Goal: Task Accomplishment & Management: Manage account settings

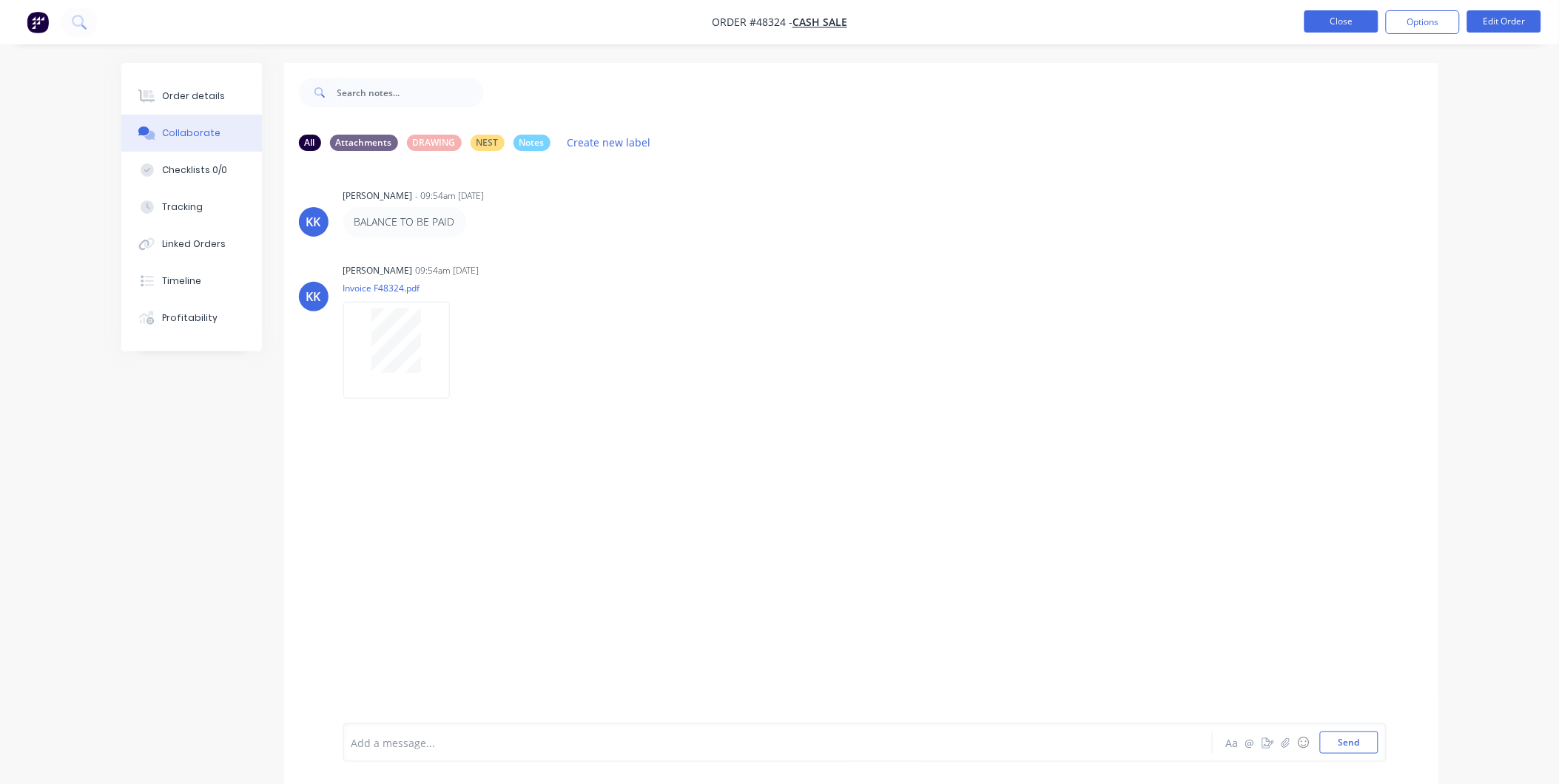
click at [1326, 19] on button "Close" at bounding box center [1341, 21] width 74 height 22
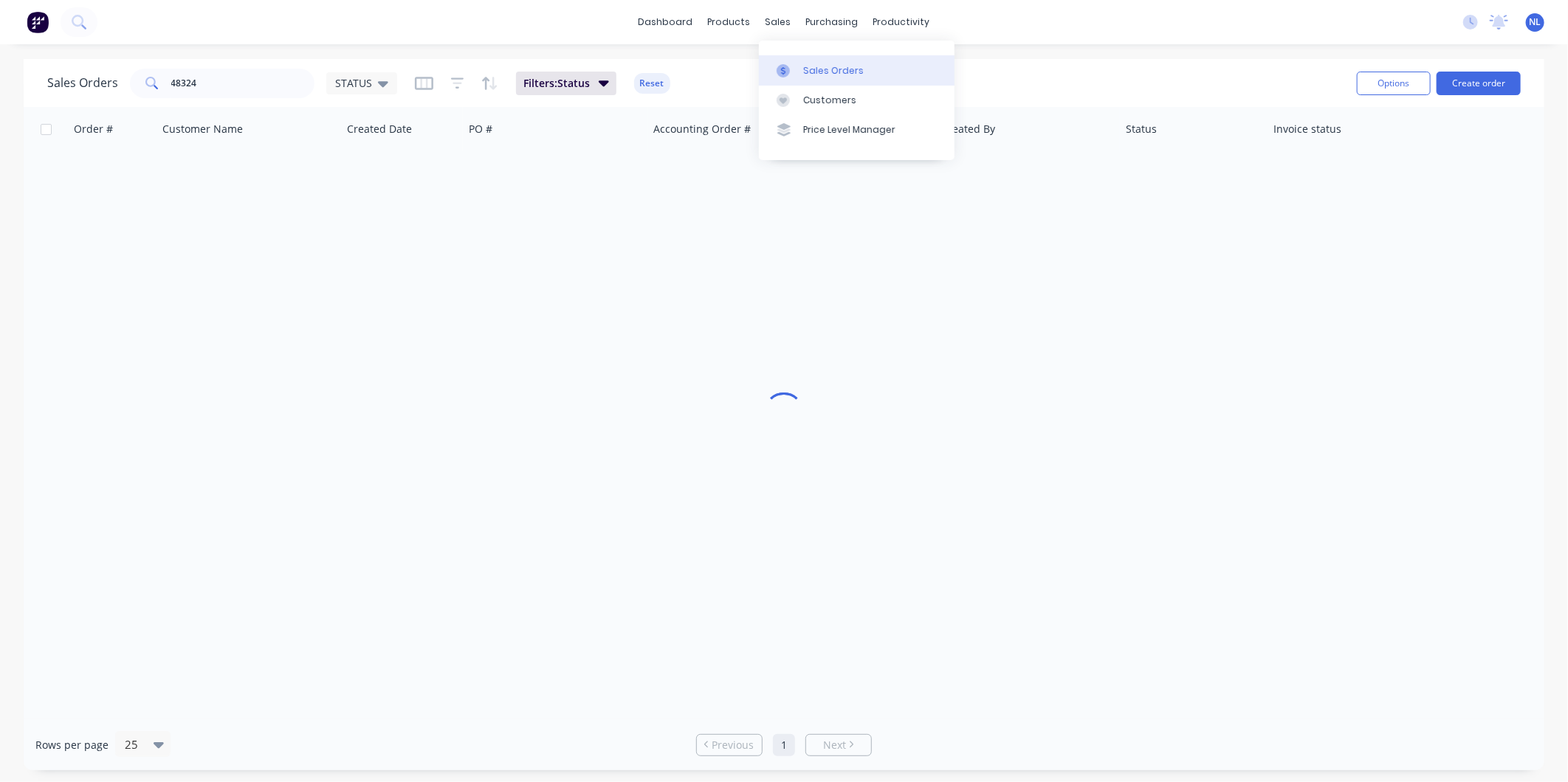
click at [822, 78] on link "Sales Orders" at bounding box center [857, 70] width 196 height 29
drag, startPoint x: 296, startPoint y: 89, endPoint x: -61, endPoint y: 77, distance: 357.2
click at [0, 77] on html "dashboard products sales purchasing productivity dashboard products Product Cat…" at bounding box center [784, 391] width 1568 height 782
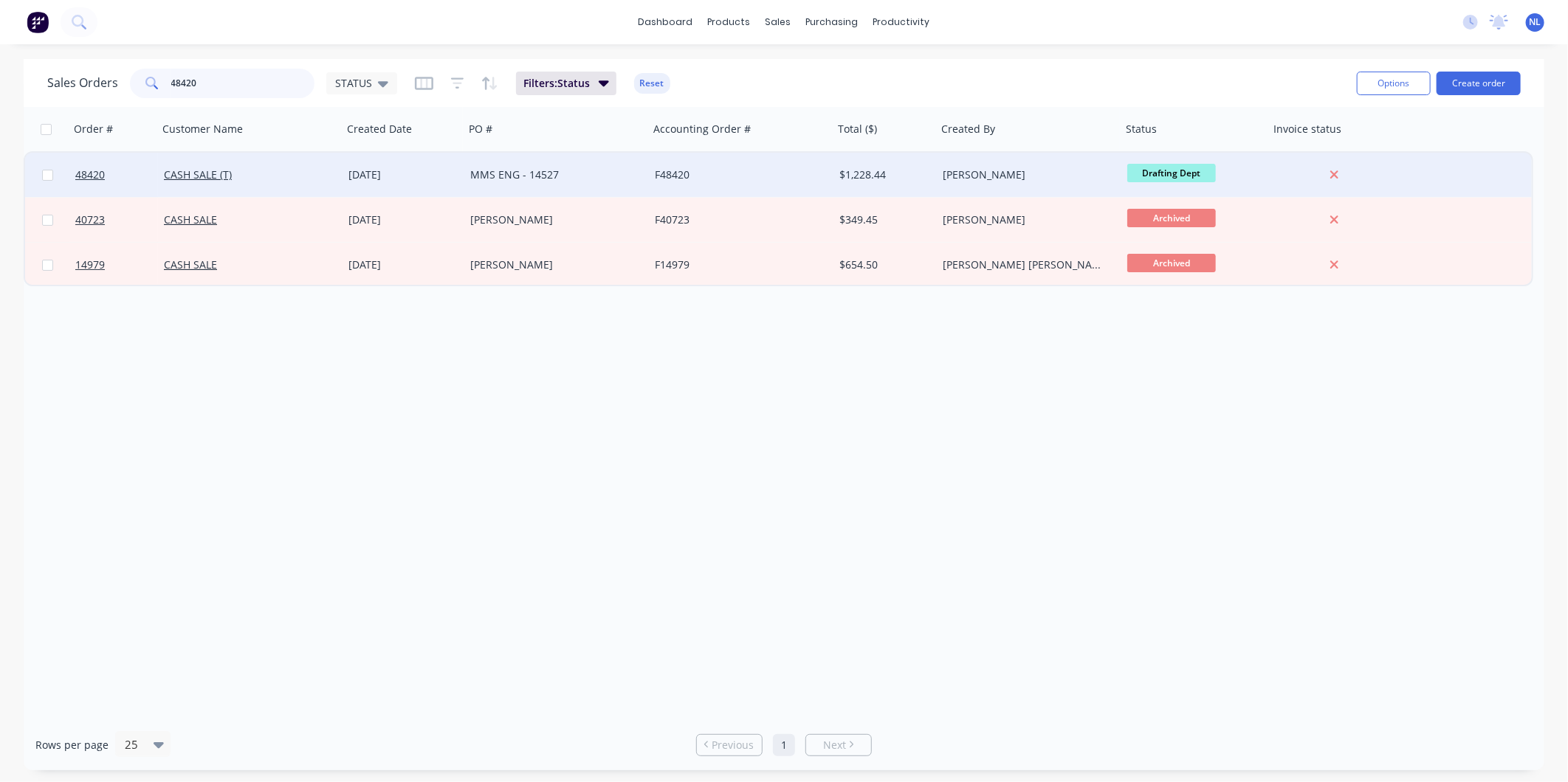
type input "48420"
click at [1060, 173] on div "[PERSON_NAME]" at bounding box center [1024, 175] width 164 height 15
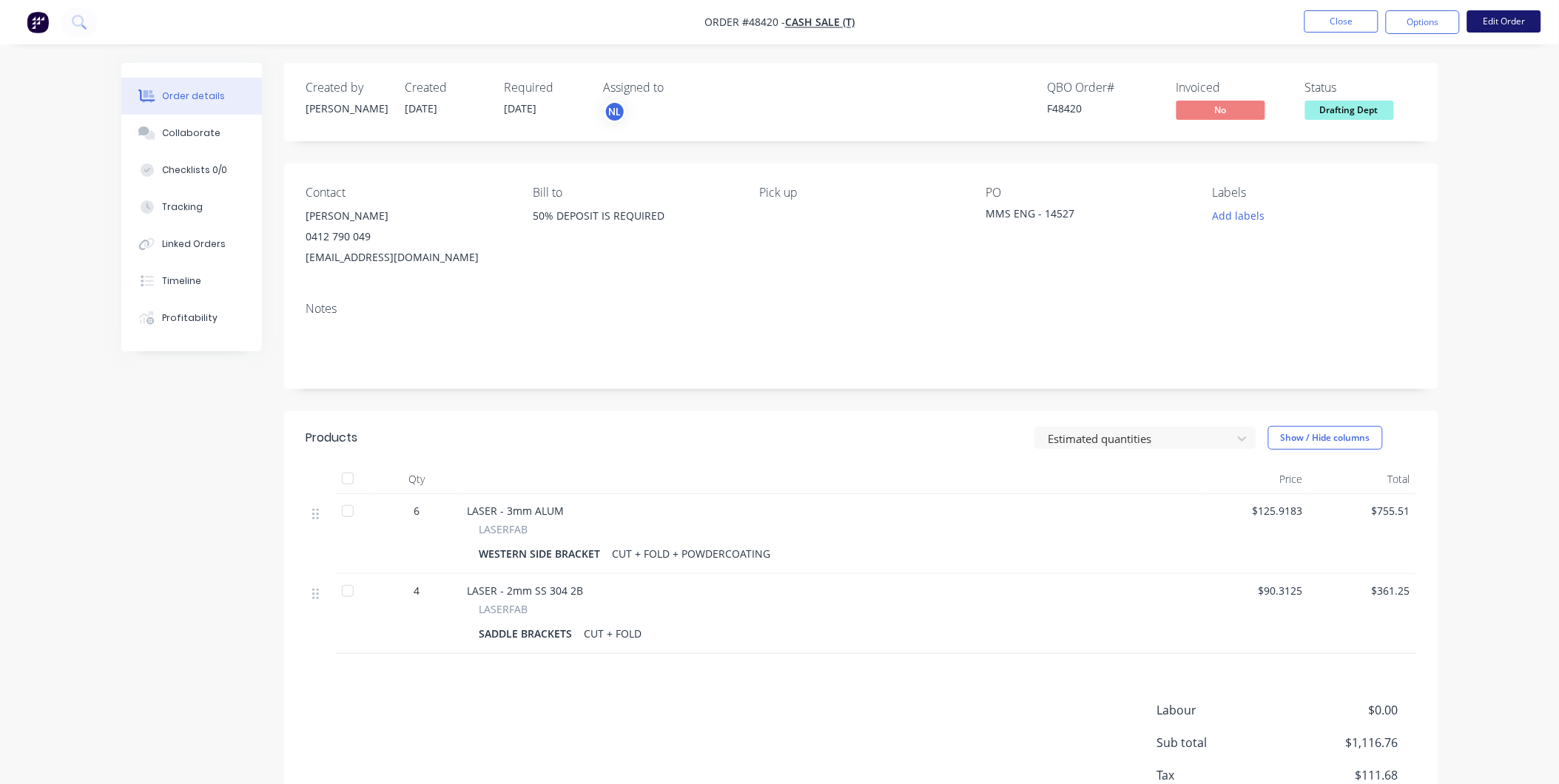
click at [1499, 23] on button "Edit Order" at bounding box center [1505, 21] width 74 height 22
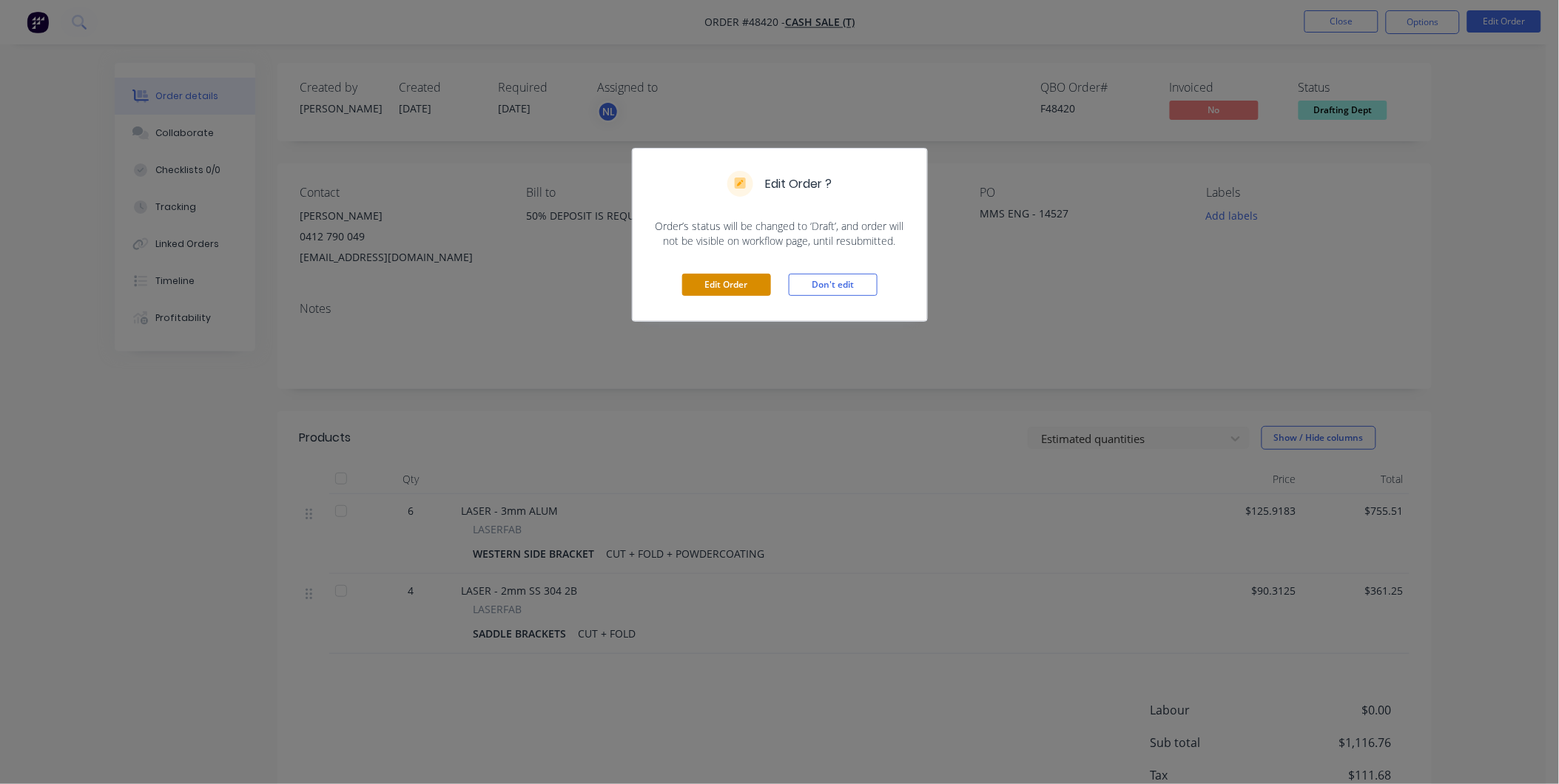
click at [760, 289] on button "Edit Order" at bounding box center [726, 284] width 89 height 22
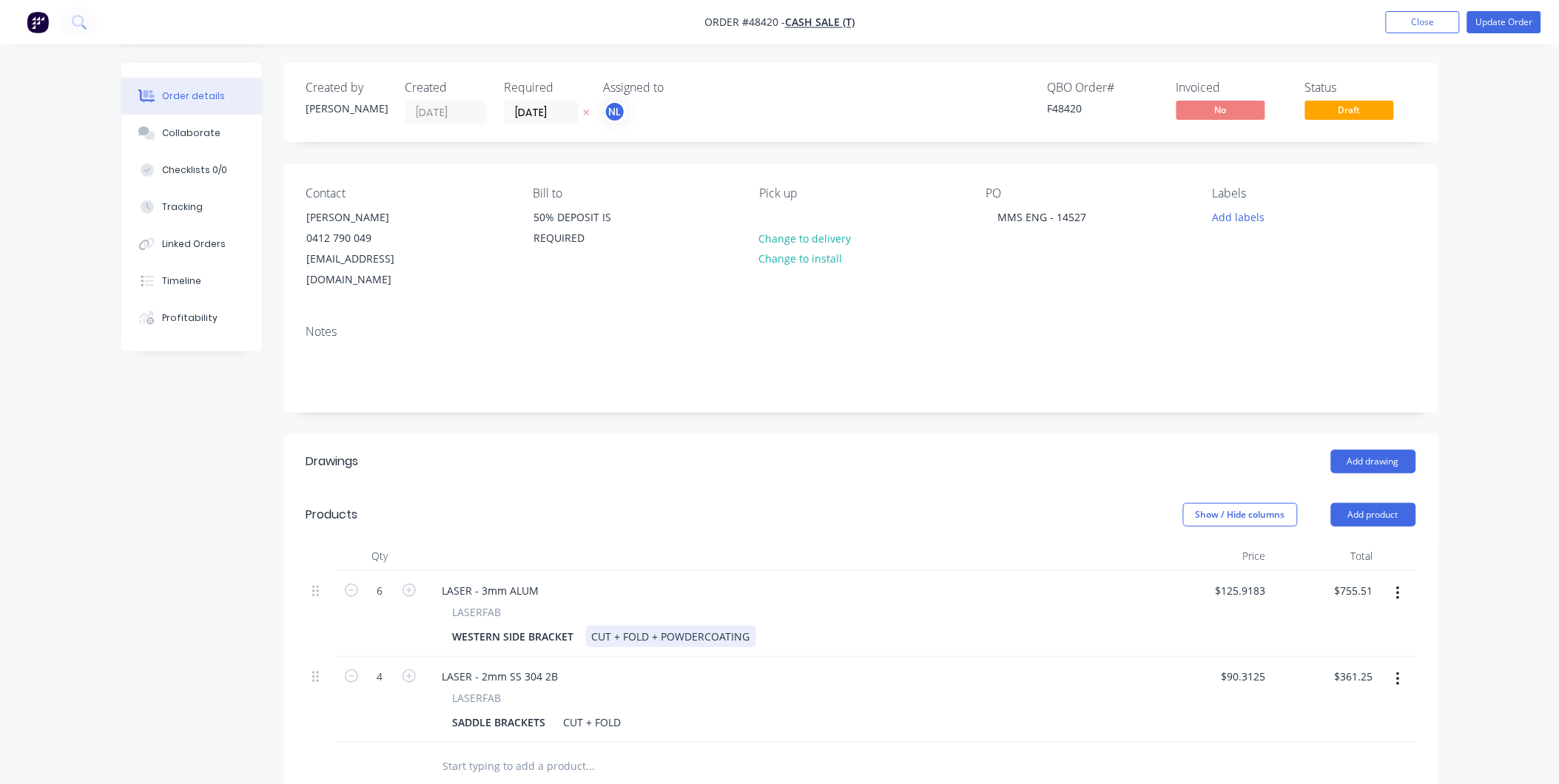
click at [744, 626] on div "CUT + FOLD + POWDERCOATING" at bounding box center [671, 637] width 170 height 22
click at [1512, 15] on button "Update Order" at bounding box center [1505, 22] width 74 height 22
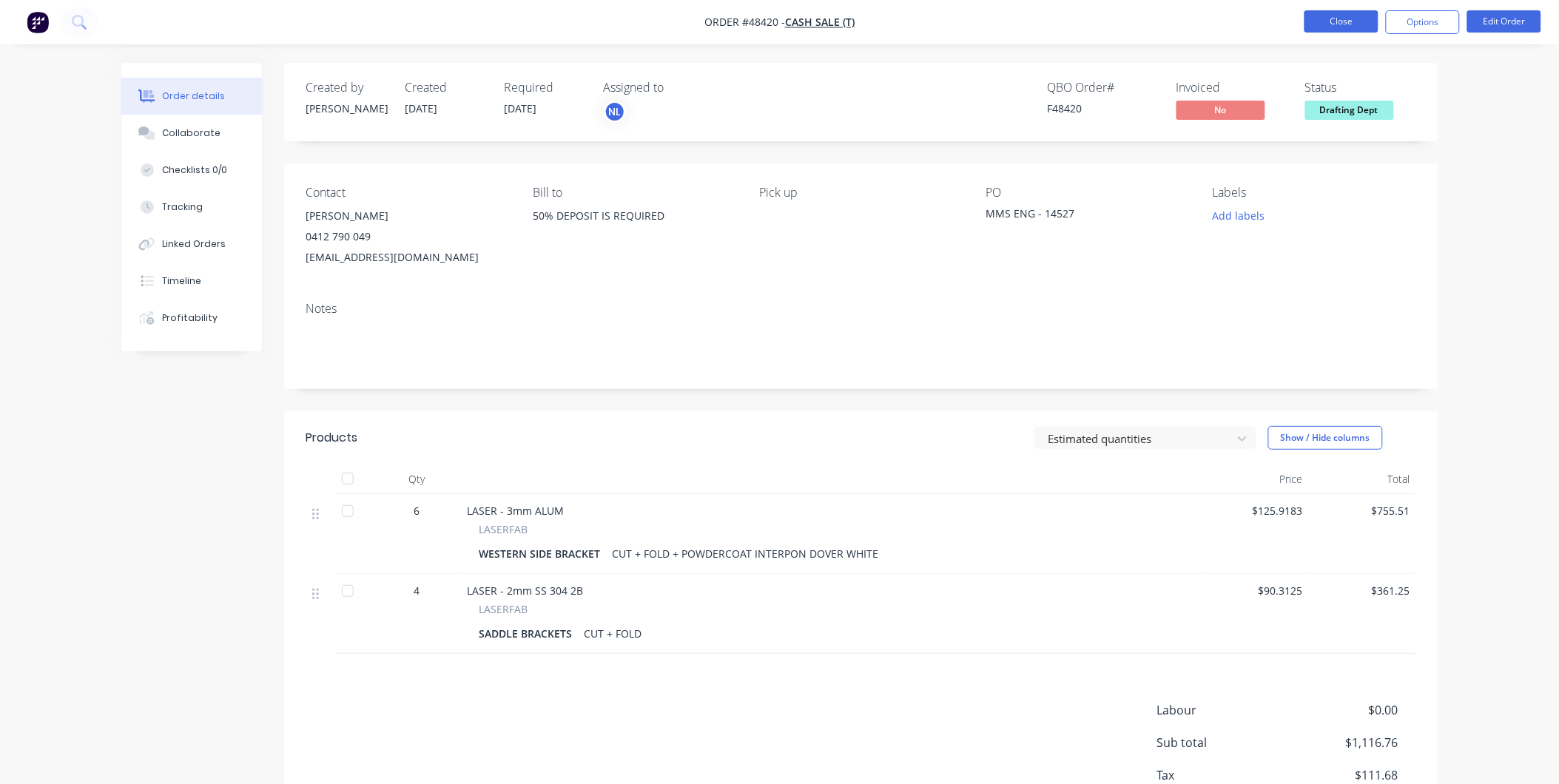
click at [1326, 20] on button "Close" at bounding box center [1341, 21] width 74 height 22
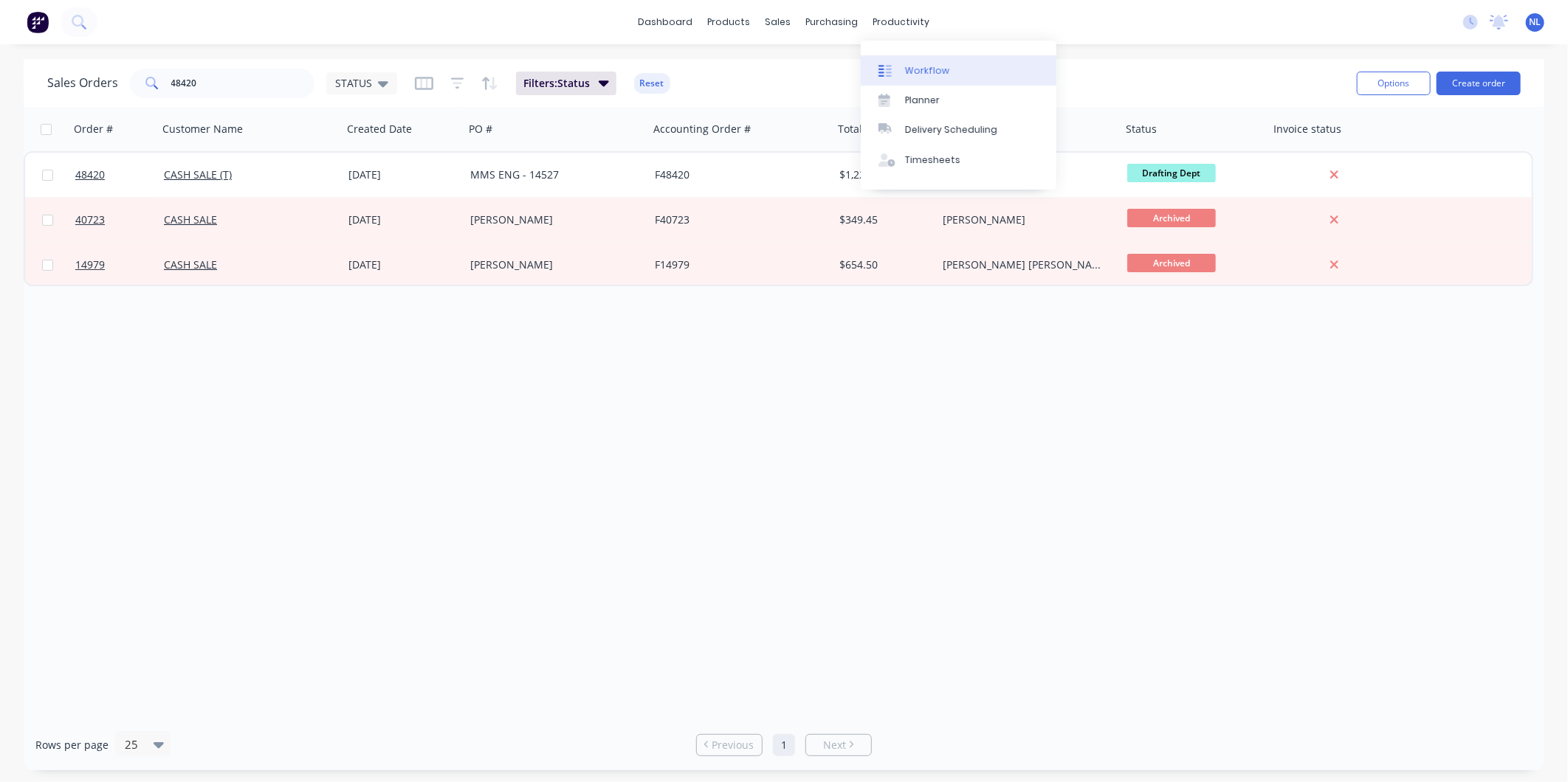
click at [891, 62] on link "Workflow" at bounding box center [958, 70] width 196 height 29
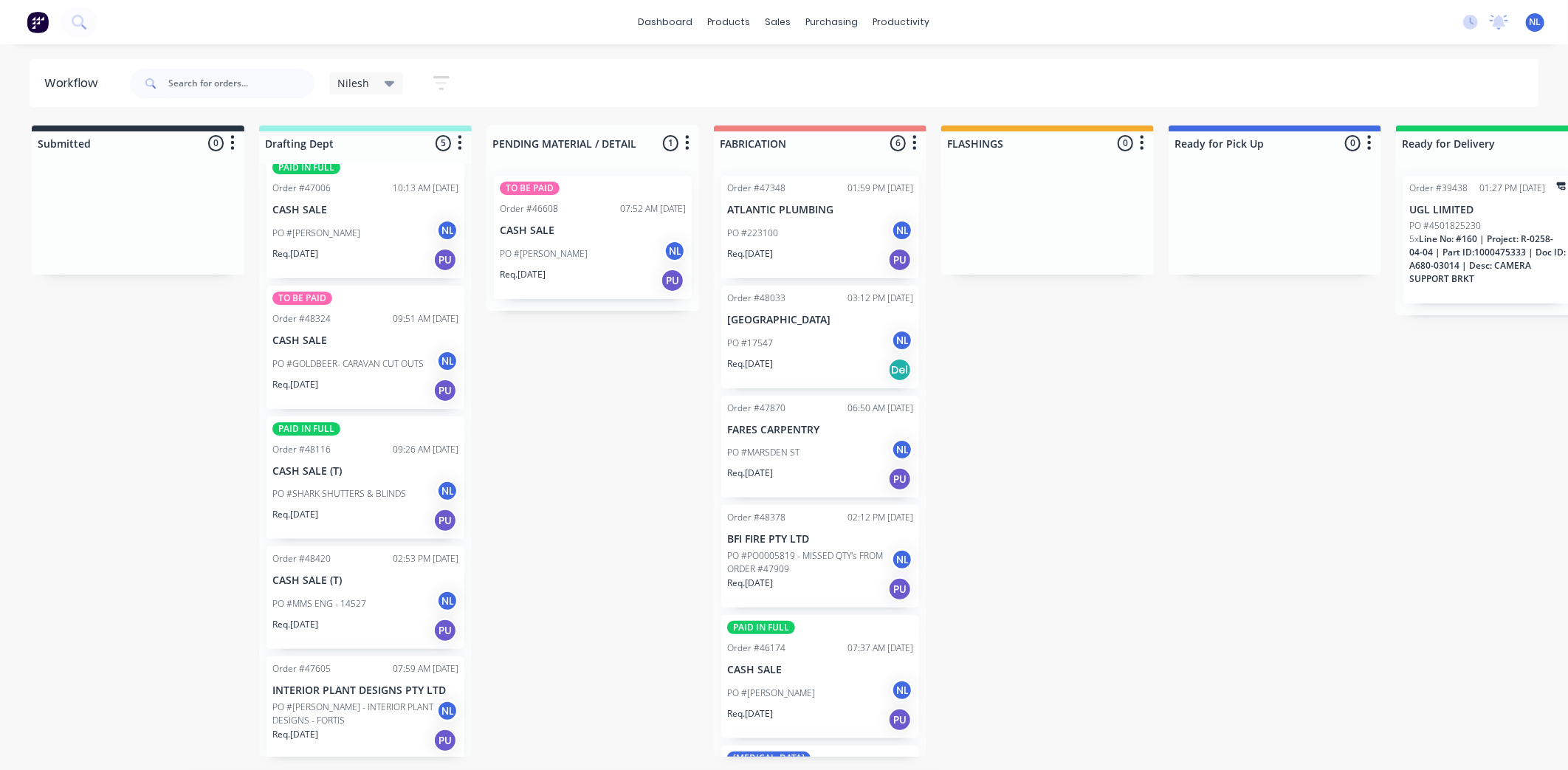
scroll to position [19, 0]
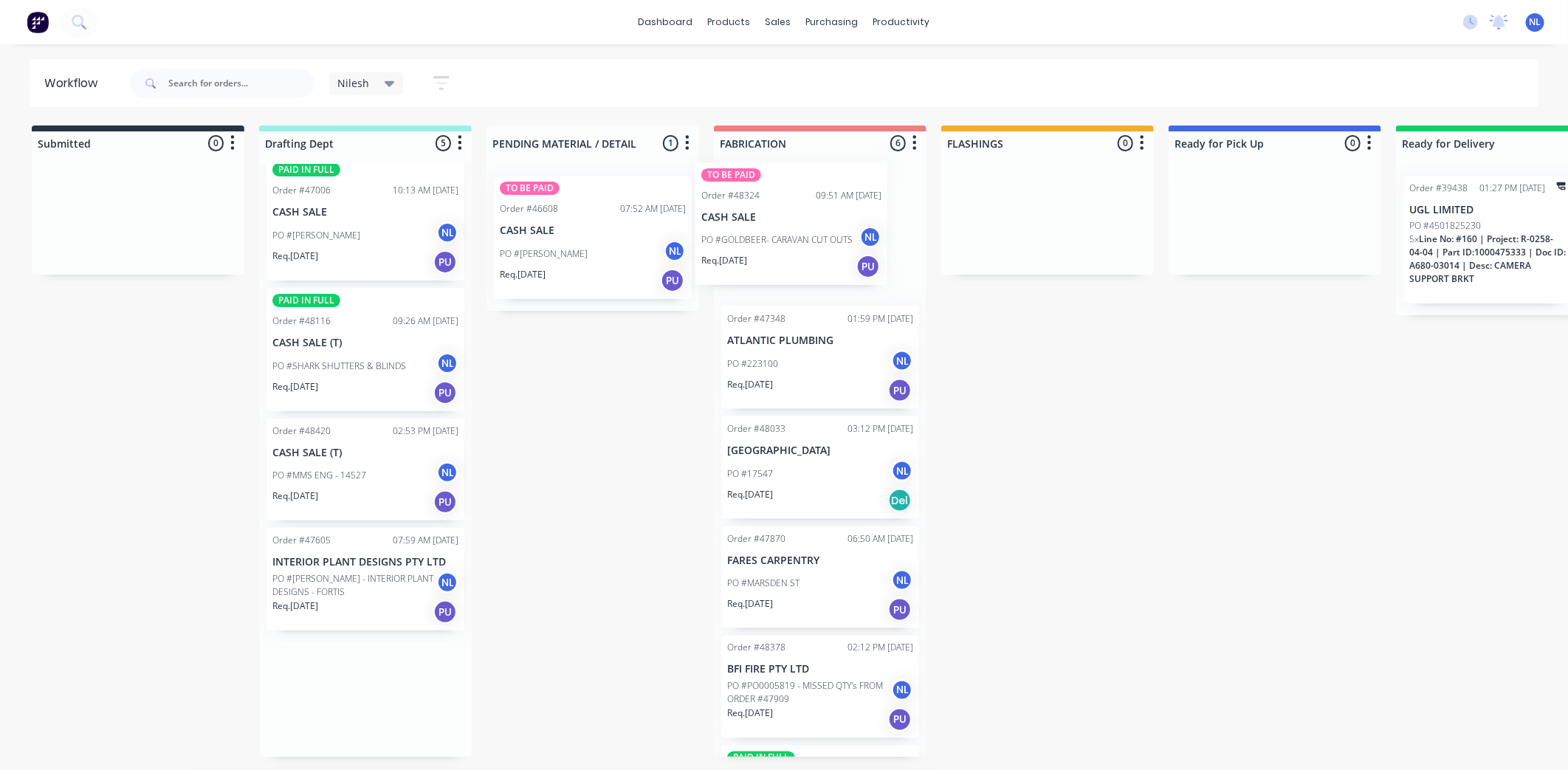
drag, startPoint x: 366, startPoint y: 386, endPoint x: 801, endPoint y: 255, distance: 454.3
click at [801, 255] on div "Submitted 0 Sort By Created date Required date Order number Customer name Most …" at bounding box center [1220, 441] width 2462 height 632
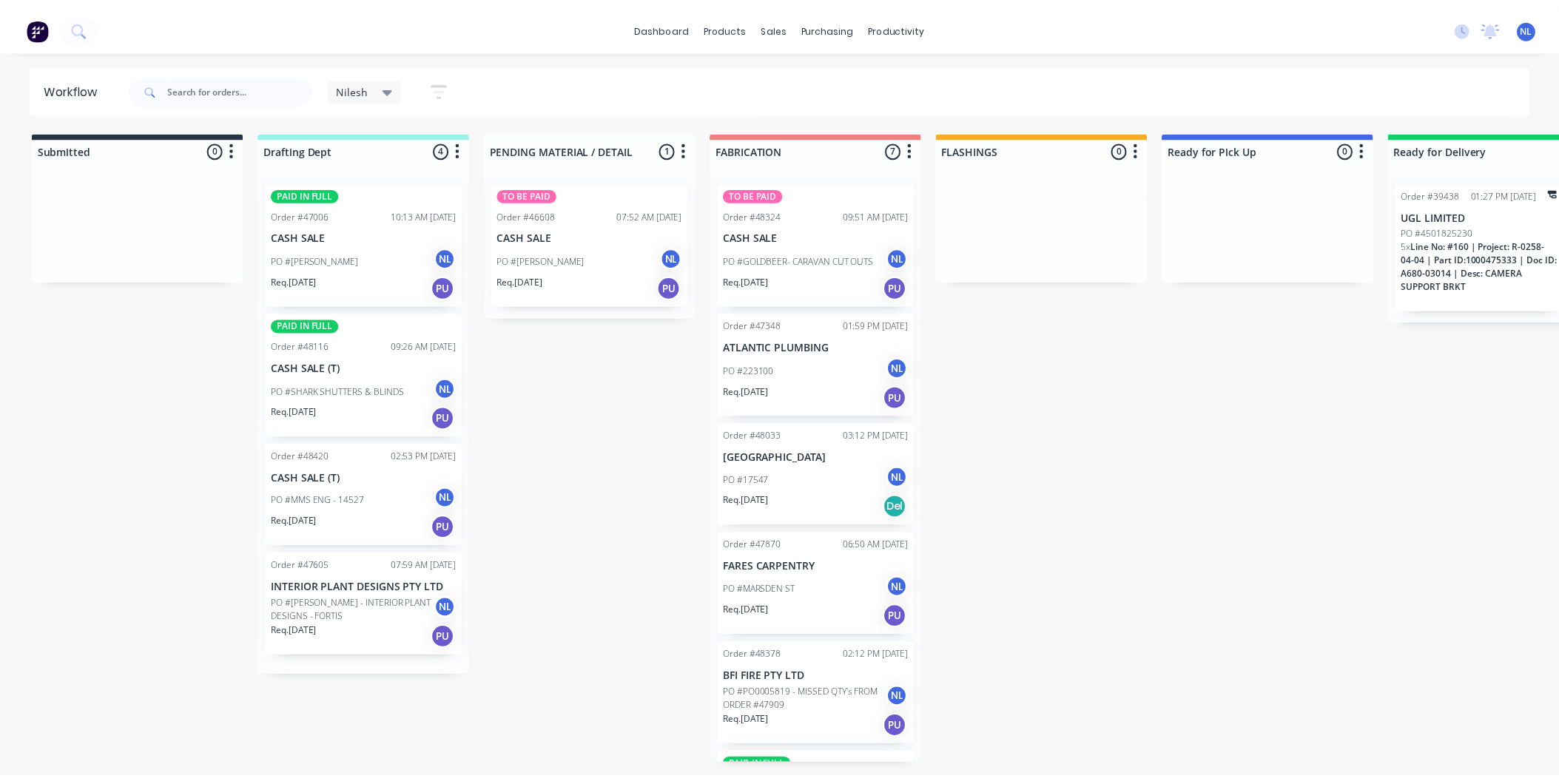
scroll to position [0, 0]
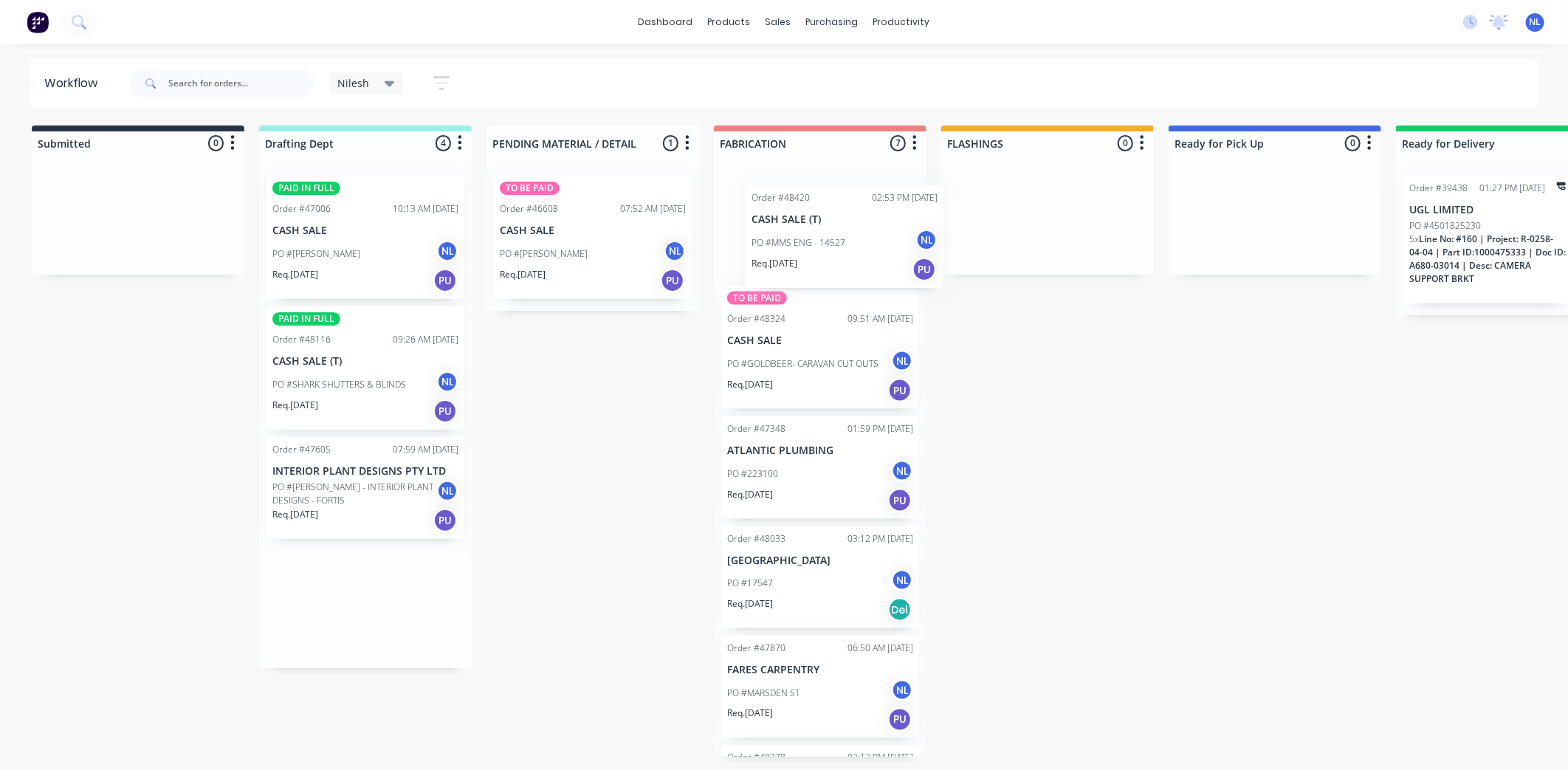
drag, startPoint x: 336, startPoint y: 484, endPoint x: 819, endPoint y: 234, distance: 543.9
click at [819, 234] on div "Submitted 0 Sort By Created date Required date Order number Customer name Most …" at bounding box center [1220, 441] width 2462 height 632
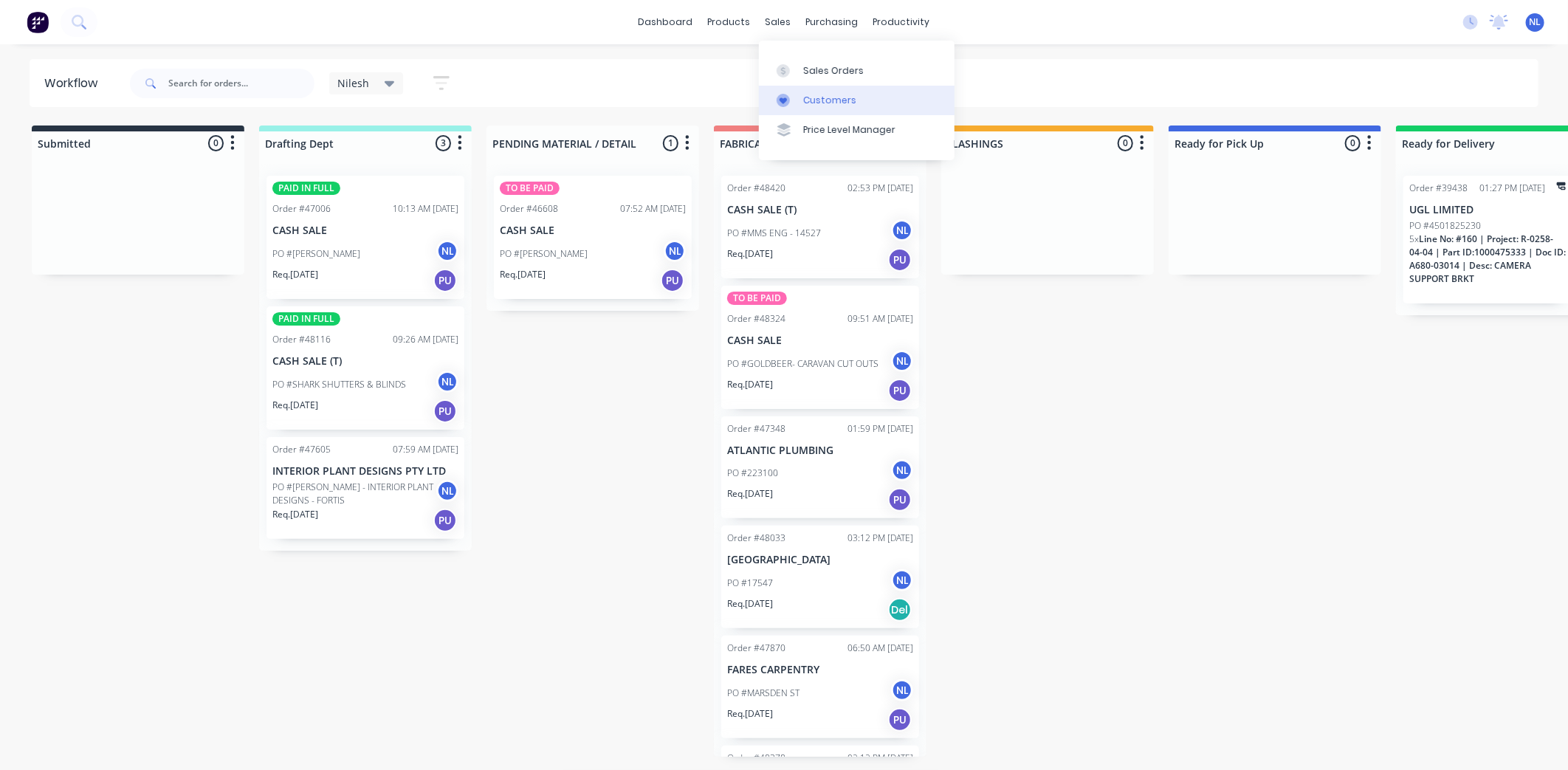
click at [810, 108] on link "Customers" at bounding box center [857, 100] width 196 height 29
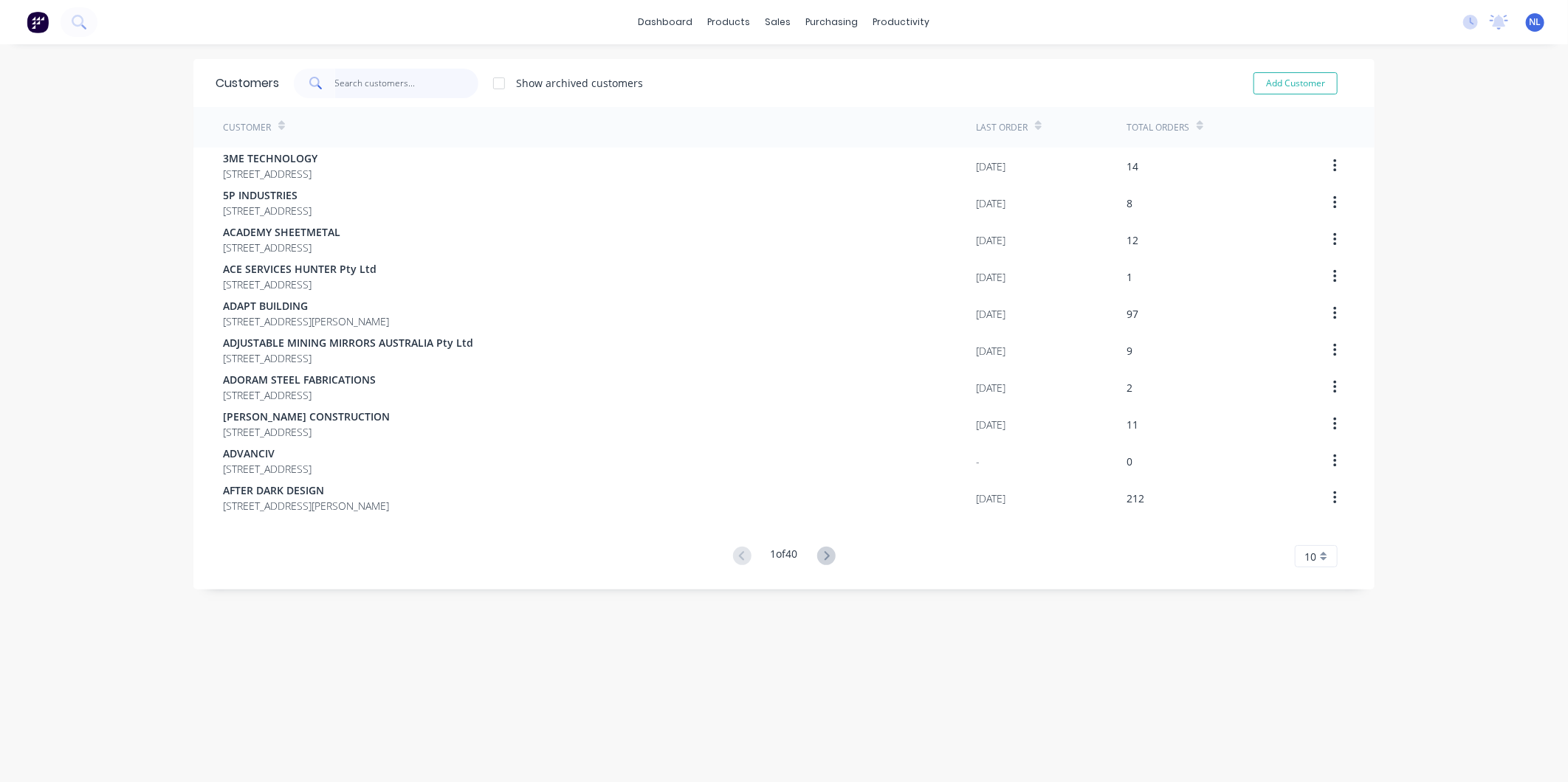
click at [372, 90] on input "text" at bounding box center [407, 83] width 144 height 29
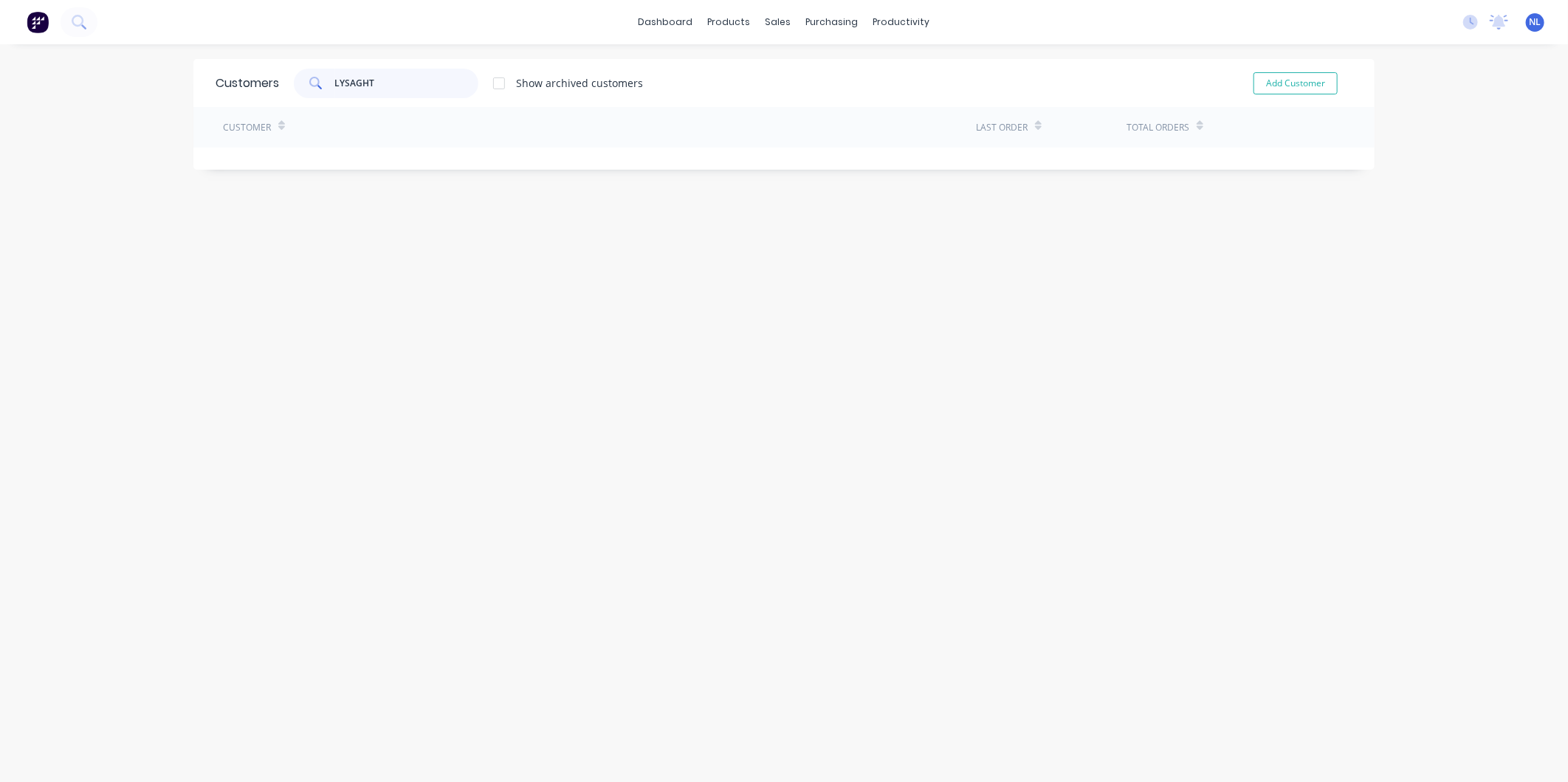
click at [402, 89] on input "LYSAGHT" at bounding box center [407, 83] width 144 height 29
type input "LYSAGHT"
drag, startPoint x: 360, startPoint y: 86, endPoint x: 370, endPoint y: 86, distance: 10.0
click at [360, 86] on input "LYSAGHT" at bounding box center [407, 83] width 144 height 29
drag, startPoint x: 406, startPoint y: 81, endPoint x: 56, endPoint y: 81, distance: 350.0
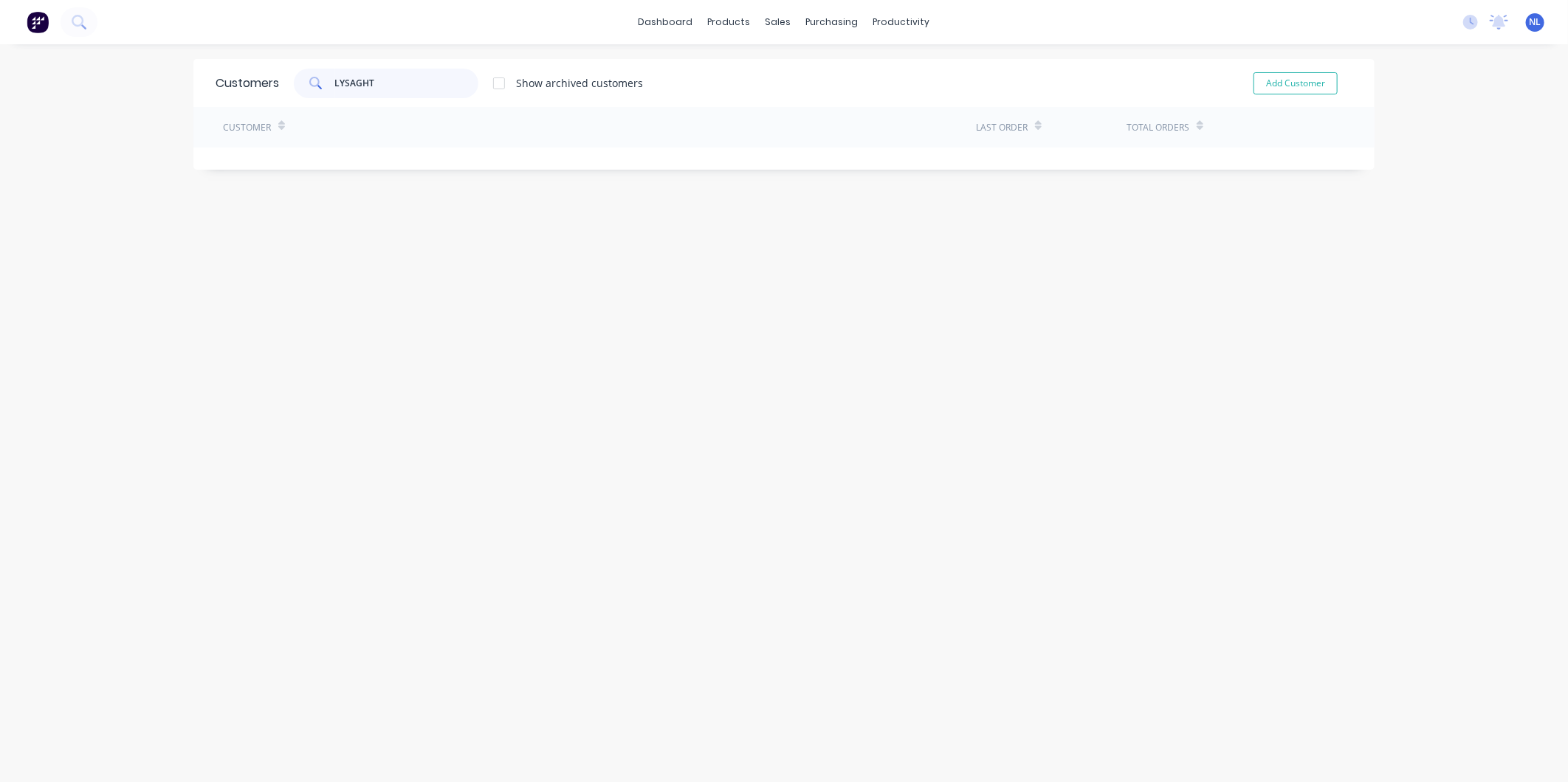
click at [56, 81] on div "dashboard products sales purchasing productivity dashboard products Product Cat…" at bounding box center [784, 391] width 1568 height 782
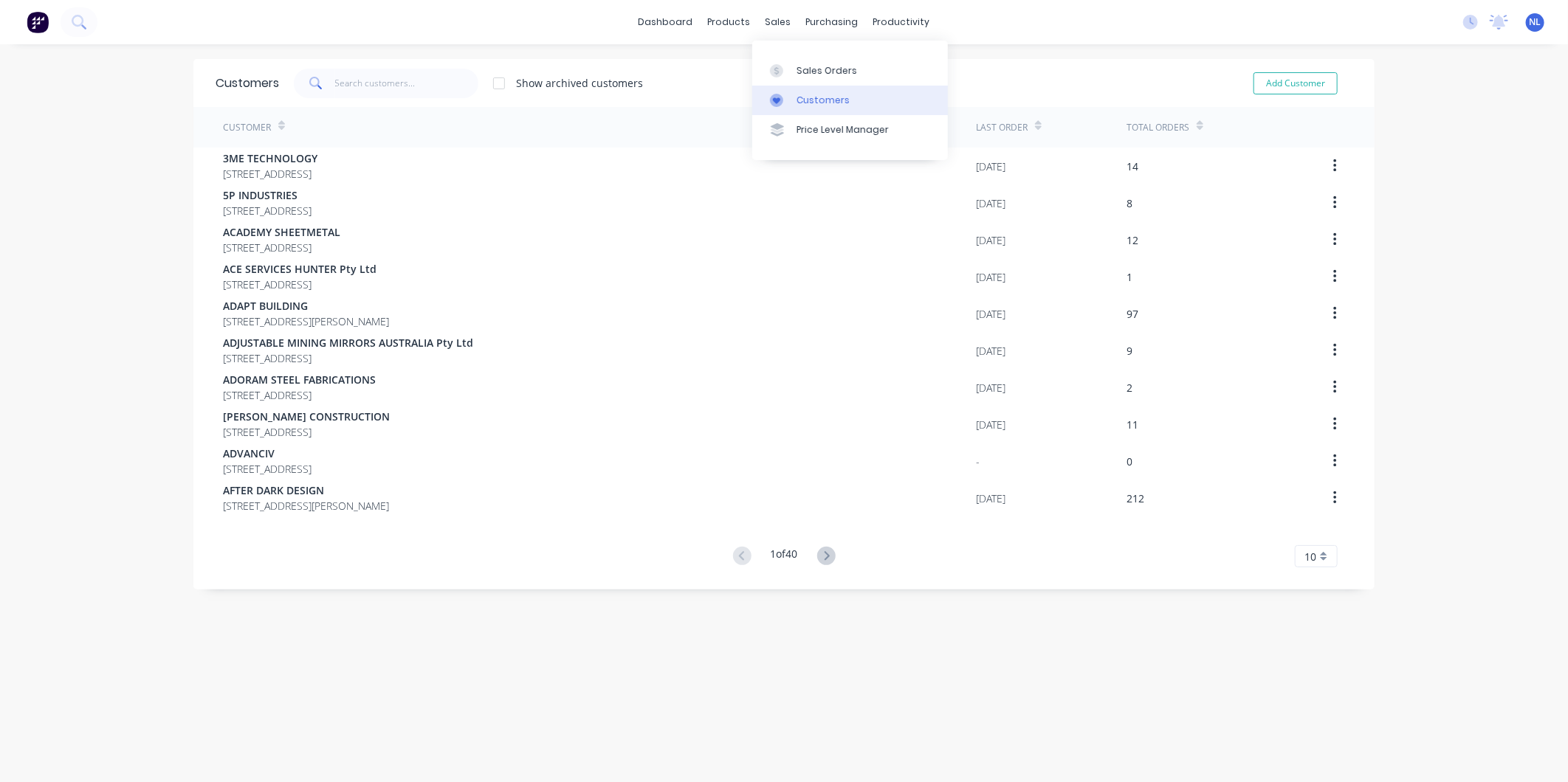
click at [810, 94] on div "Customers" at bounding box center [823, 101] width 53 height 14
click at [379, 84] on input "text" at bounding box center [407, 83] width 144 height 29
paste input "LYSAGHT"
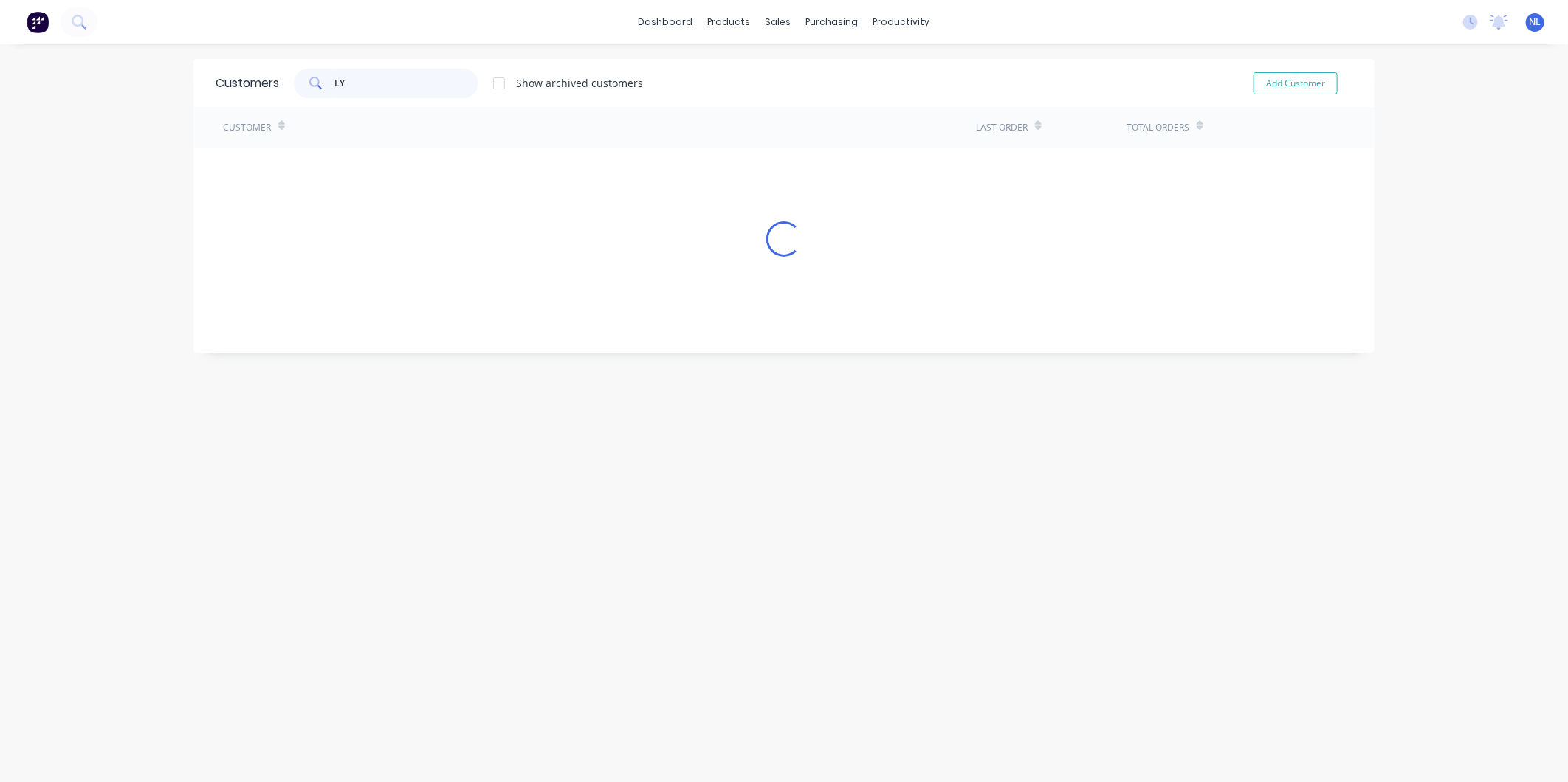
type input "L"
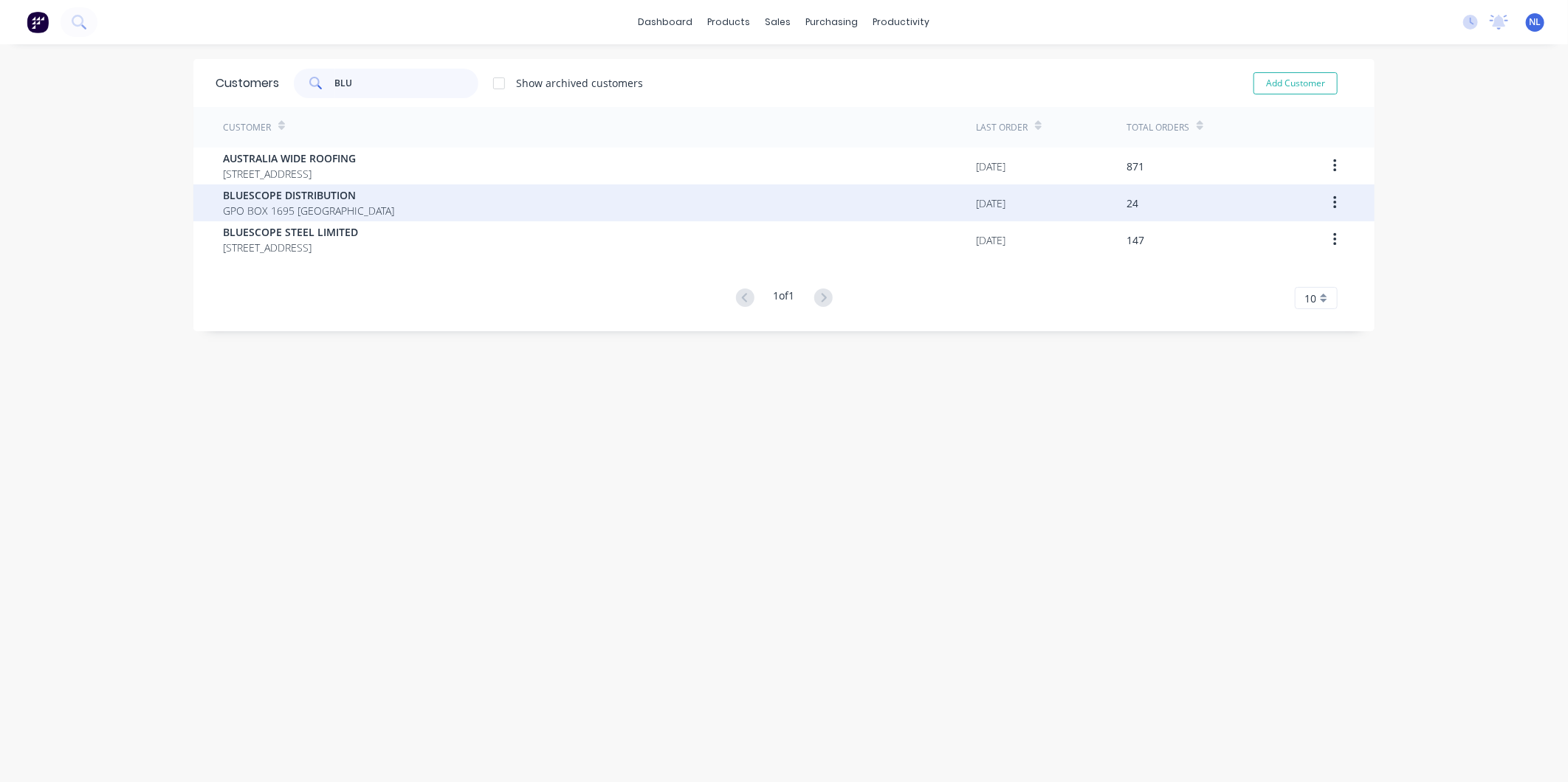
type input "BLU"
click at [390, 215] on div "BLUESCOPE DISTRIBUTION GPO BOX 1695 [GEOGRAPHIC_DATA]" at bounding box center [599, 203] width 753 height 37
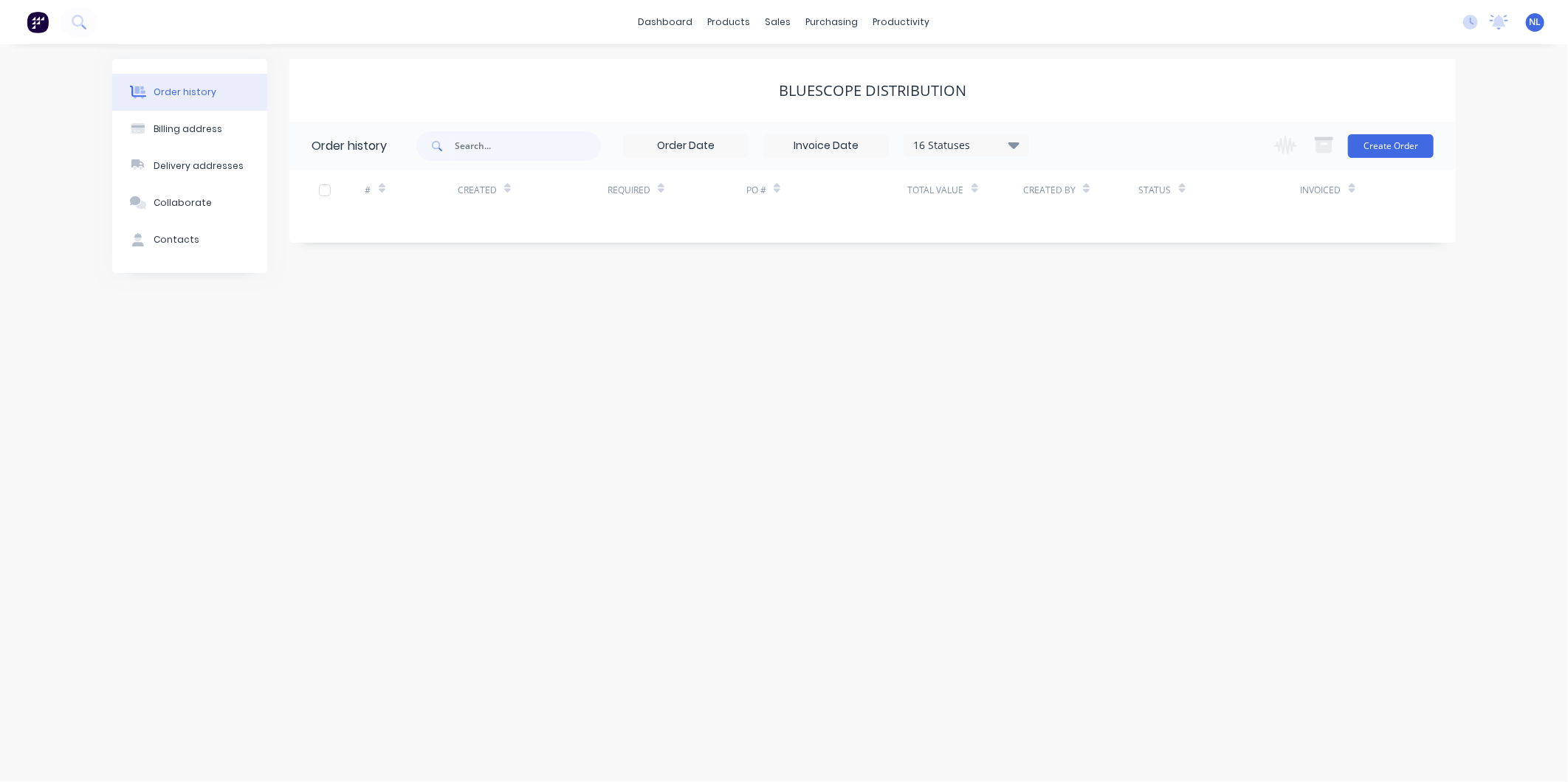
click at [935, 141] on div "16 Statuses" at bounding box center [966, 146] width 124 height 17
click at [1060, 330] on div "All" at bounding box center [997, 323] width 185 height 29
click at [1088, 315] on label at bounding box center [1088, 315] width 0 height 0
click at [1088, 323] on input "checkbox" at bounding box center [1094, 322] width 12 height 14
checkbox input "true"
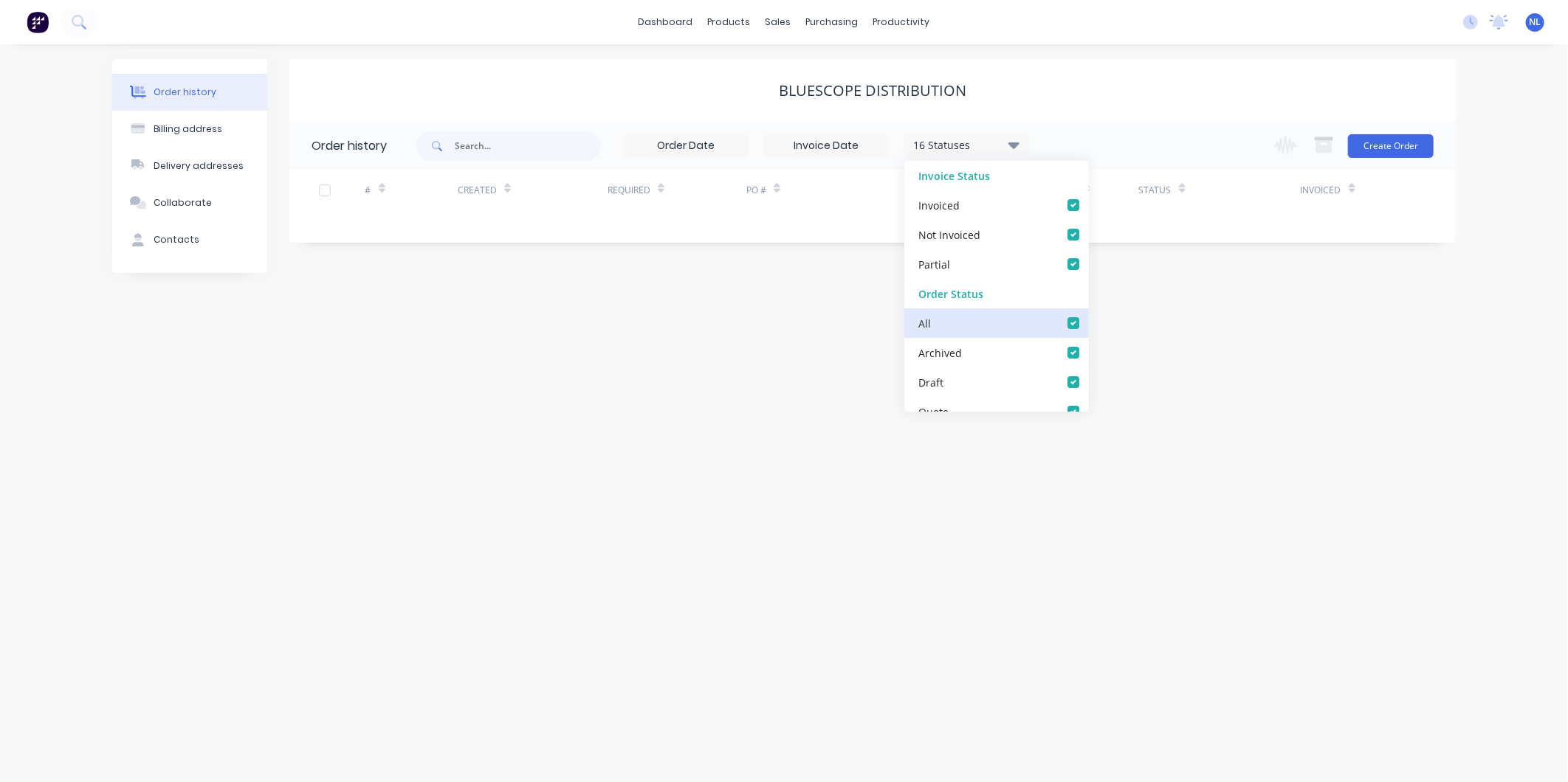
checkbox input "true"
click at [1174, 400] on div "Order history Billing address Delivery addresses Collaborate Contacts BLUESCOPE…" at bounding box center [784, 413] width 1568 height 738
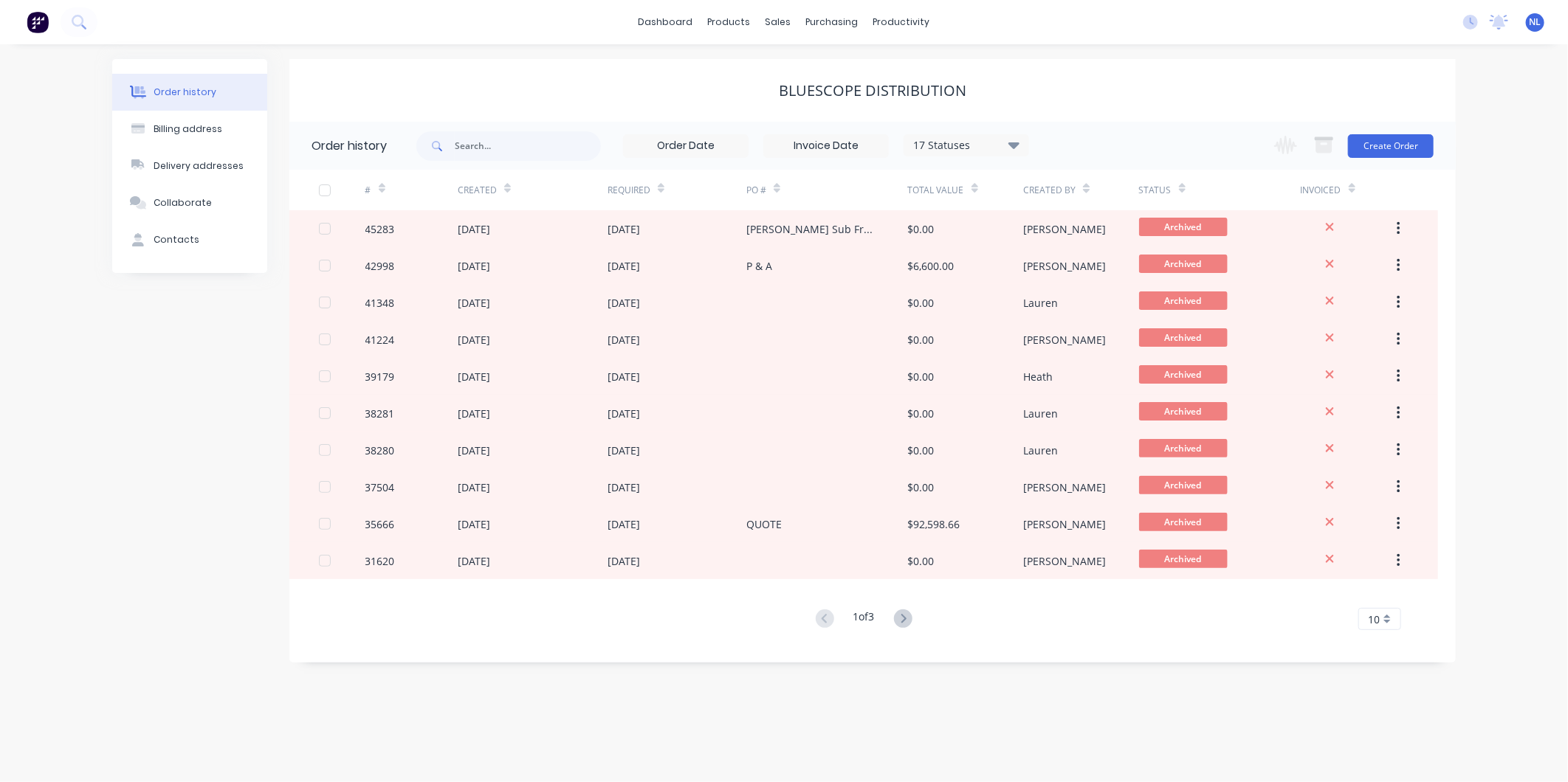
click at [892, 616] on button at bounding box center [903, 619] width 27 height 22
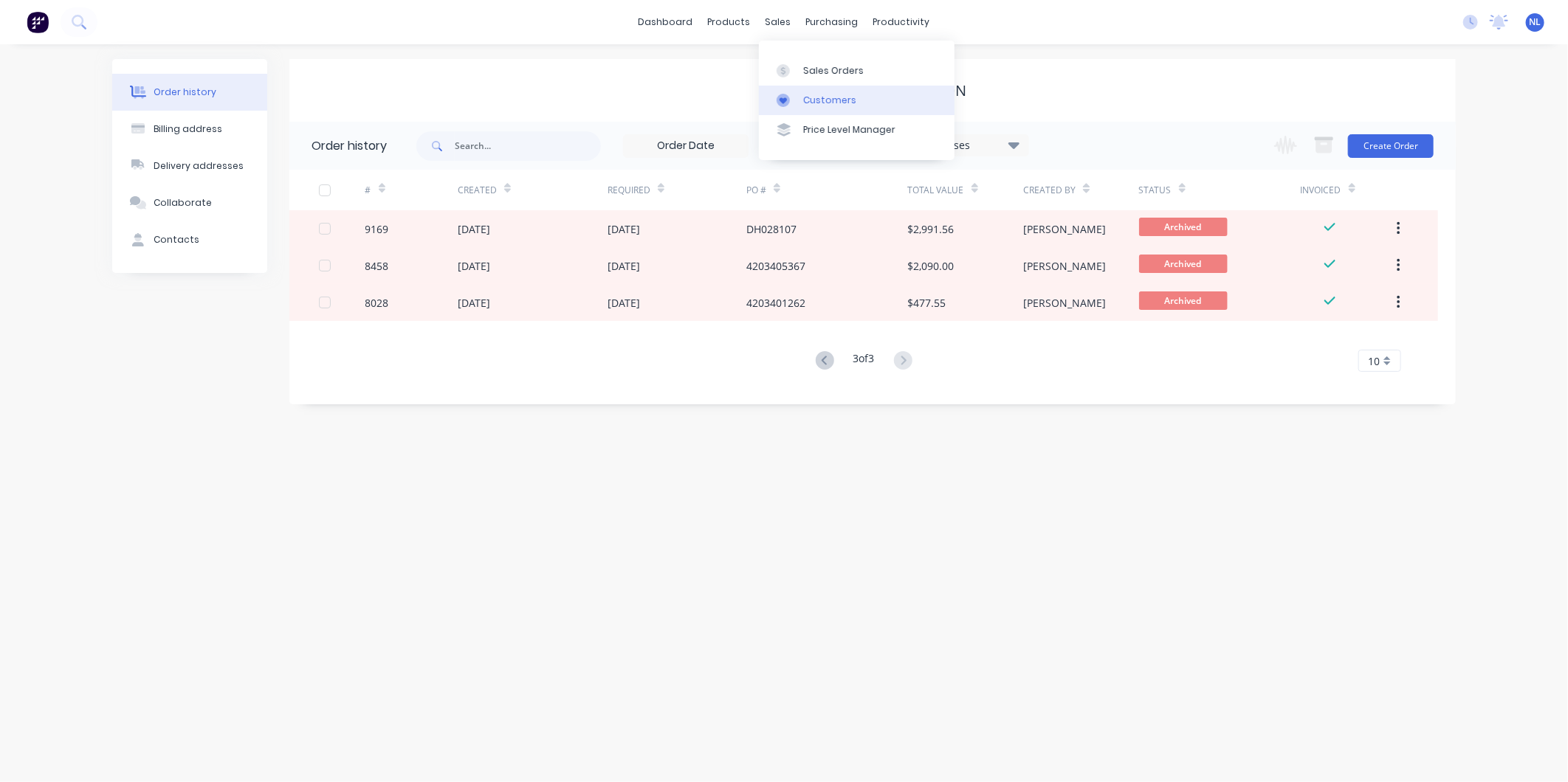
click at [803, 89] on link "Customers" at bounding box center [857, 100] width 196 height 29
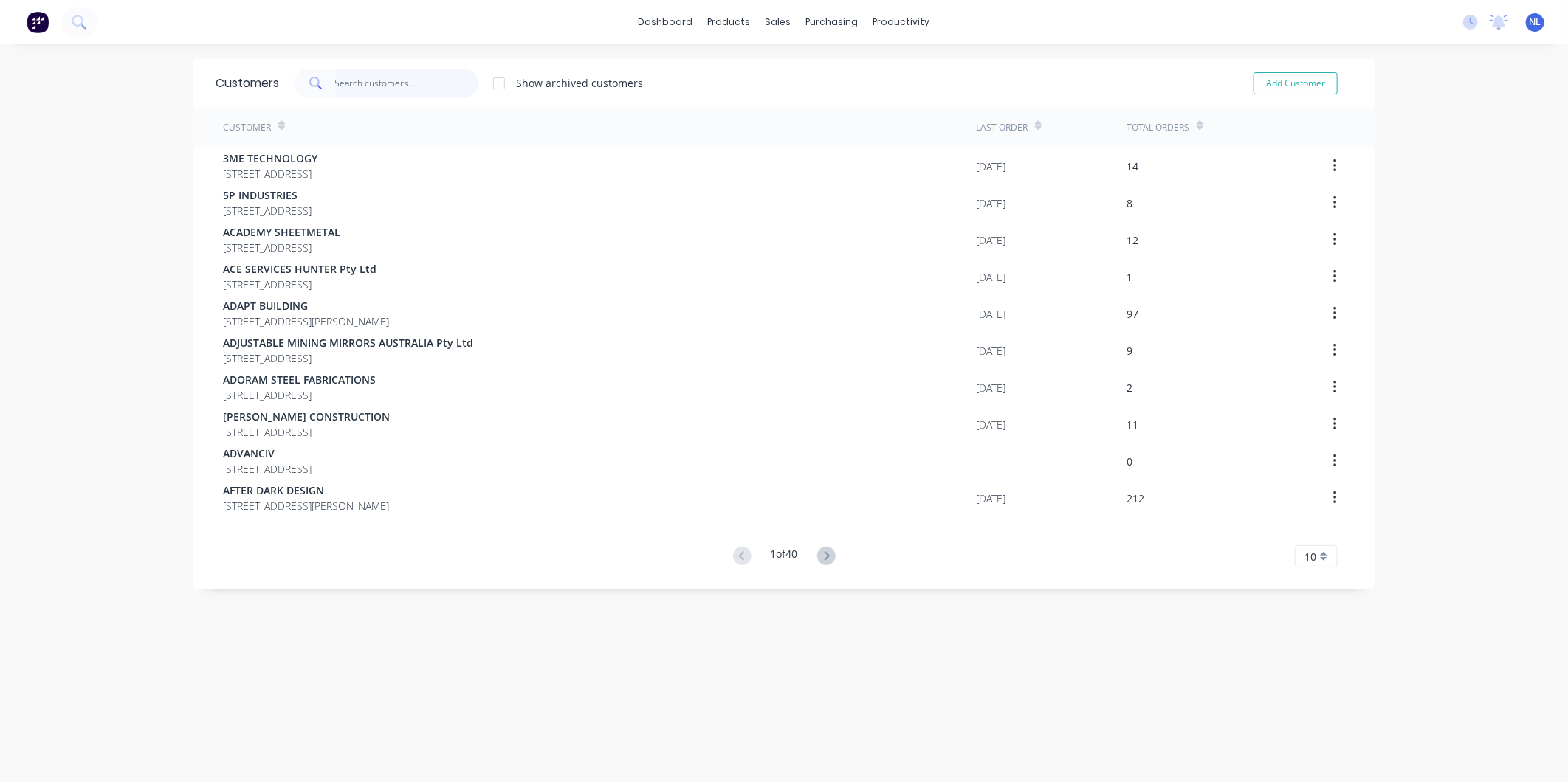
click at [419, 75] on input "text" at bounding box center [407, 83] width 144 height 29
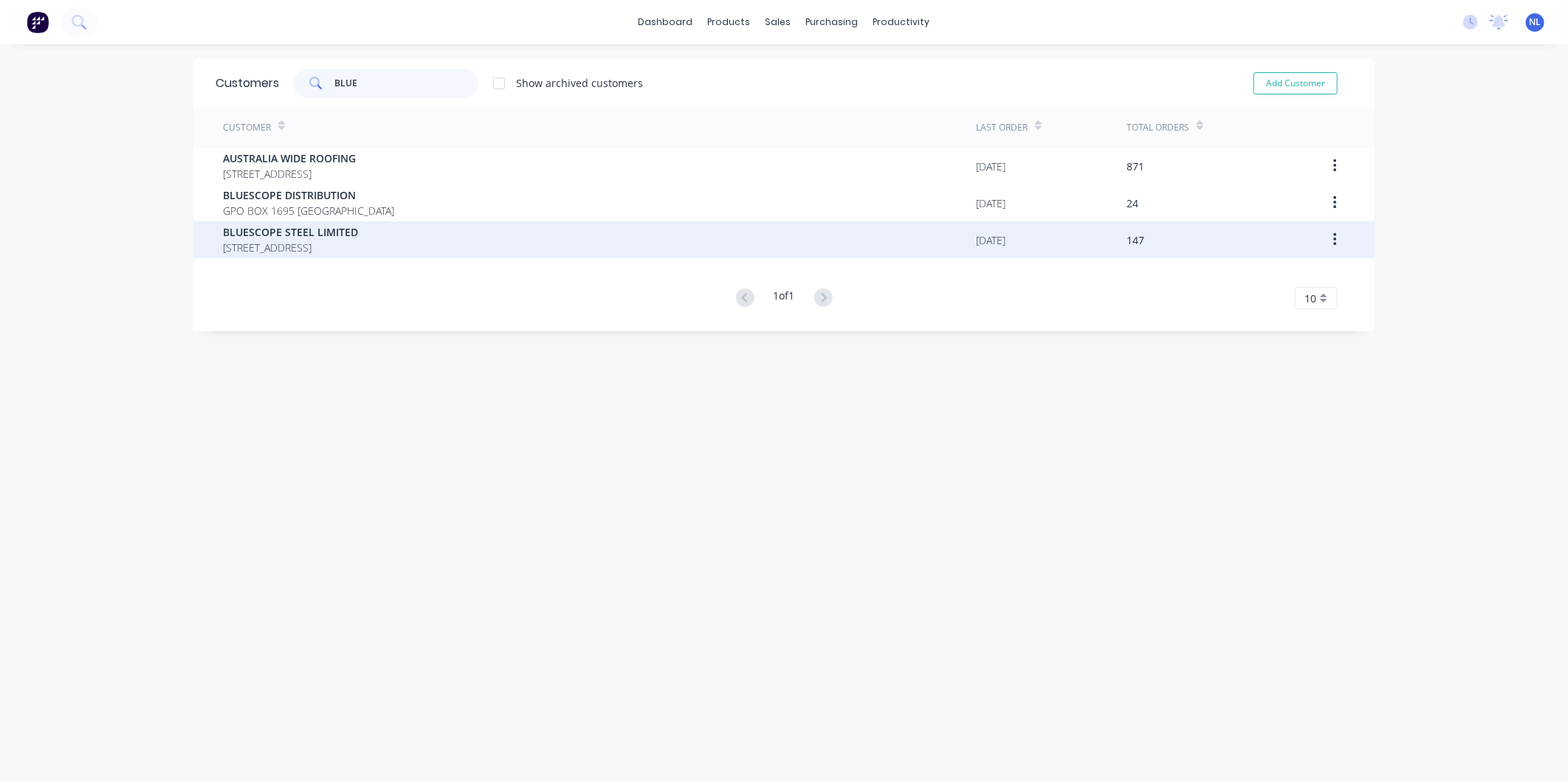
type input "BLUE"
click at [358, 236] on span "BLUESCOPE STEEL LIMITED" at bounding box center [291, 232] width 135 height 16
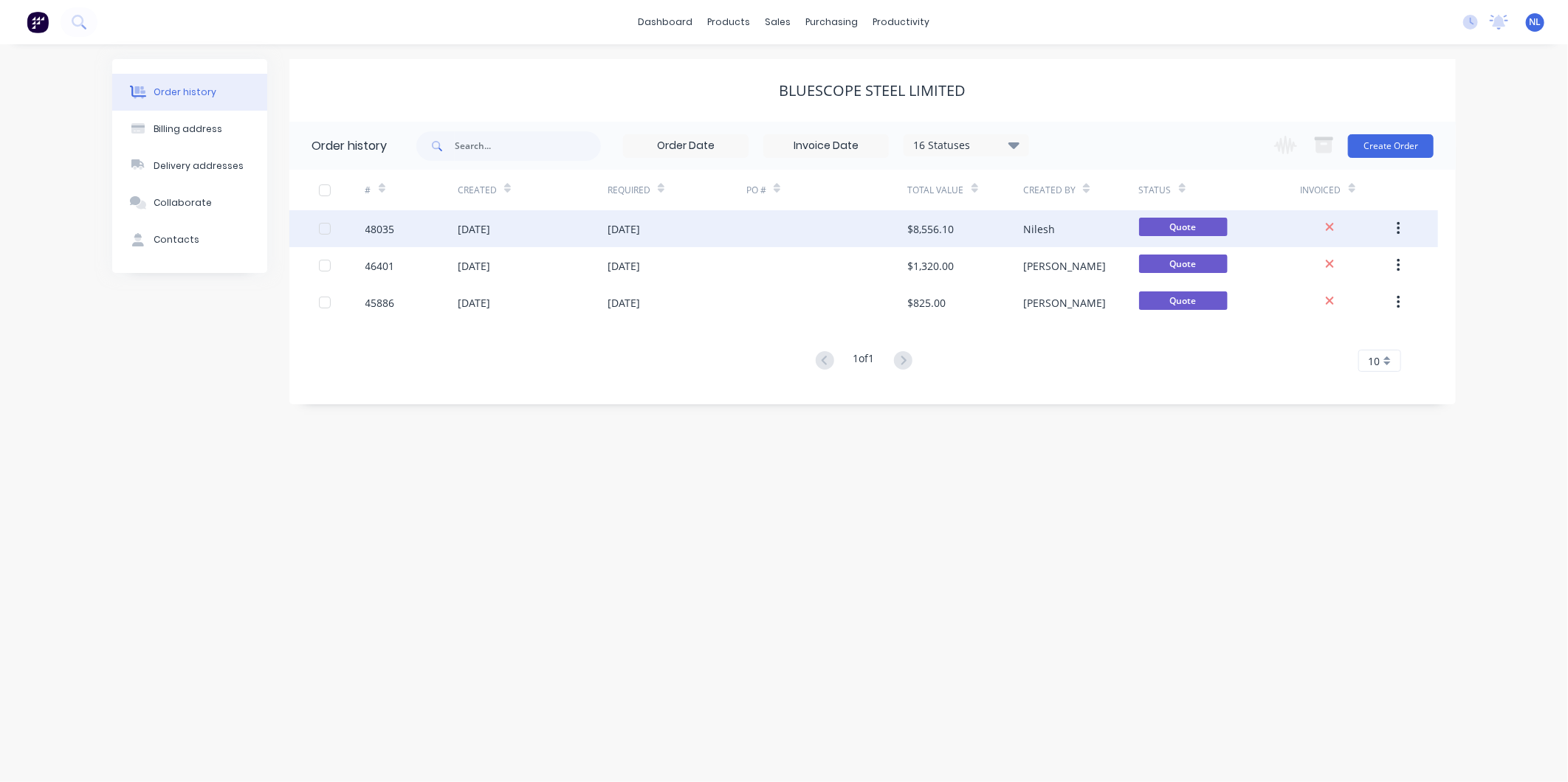
click at [1051, 223] on div "Nilesh" at bounding box center [1039, 229] width 32 height 16
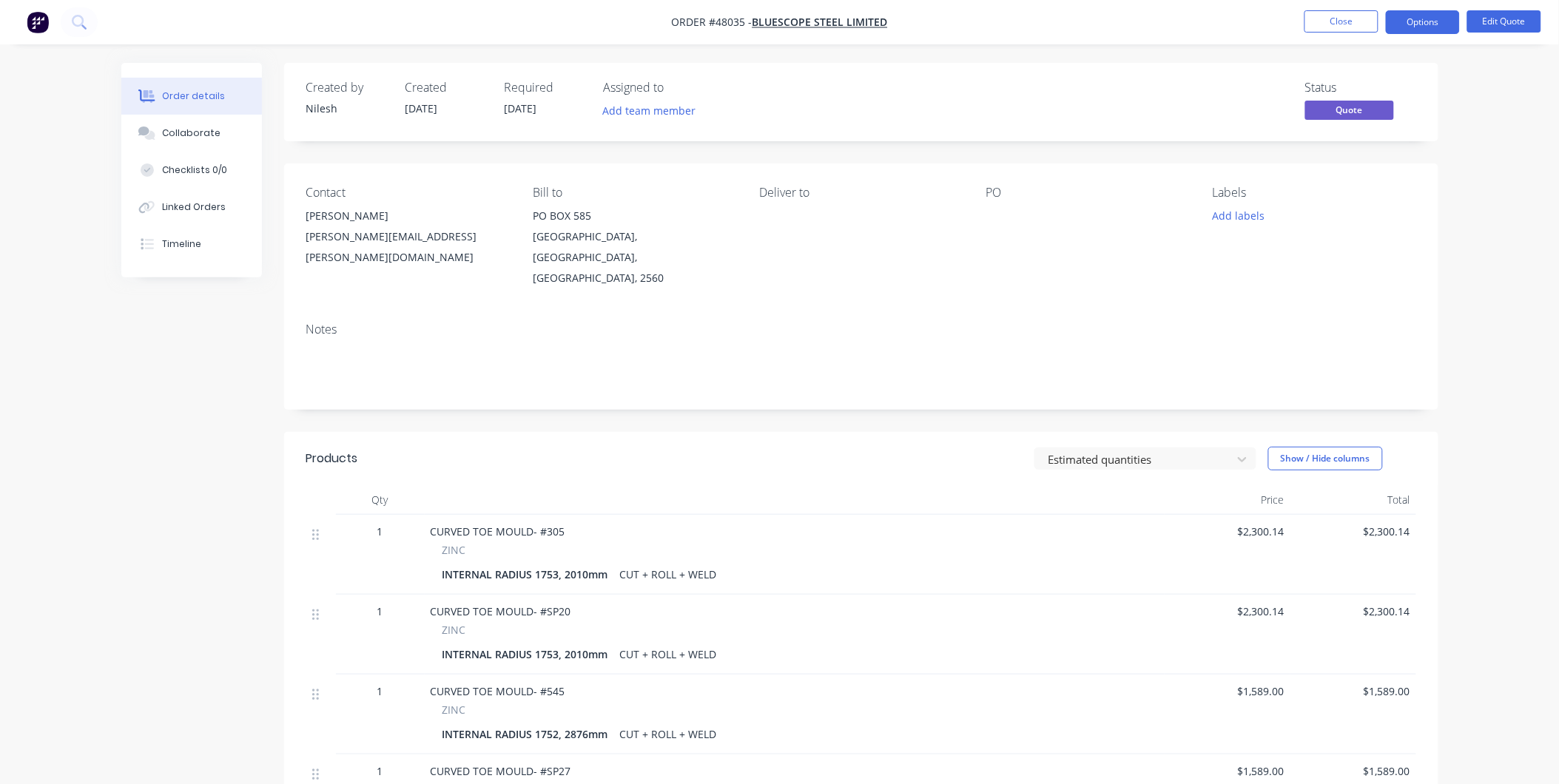
drag, startPoint x: 1311, startPoint y: 5, endPoint x: 1317, endPoint y: 12, distance: 9.2
click at [1313, 6] on nav "Order #48035 - BLUESCOPE STEEL LIMITED Close Options Edit Quote" at bounding box center [779, 22] width 1559 height 44
click at [1317, 12] on button "Close" at bounding box center [1341, 21] width 74 height 22
